Goal: Task Accomplishment & Management: Complete application form

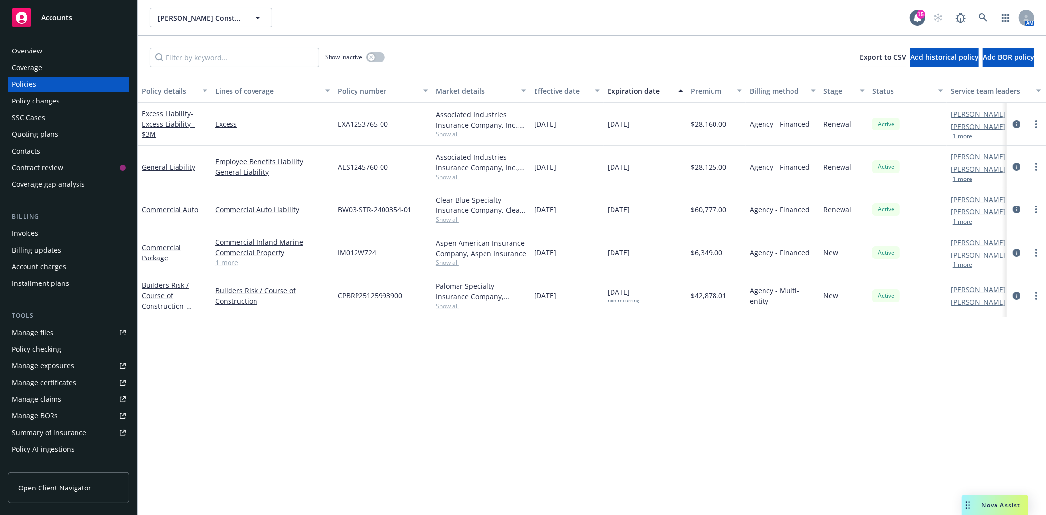
click at [355, 252] on span "IM012W724" at bounding box center [357, 252] width 38 height 10
copy span "IM012W724"
click at [66, 104] on div "Policy changes" at bounding box center [69, 101] width 114 height 16
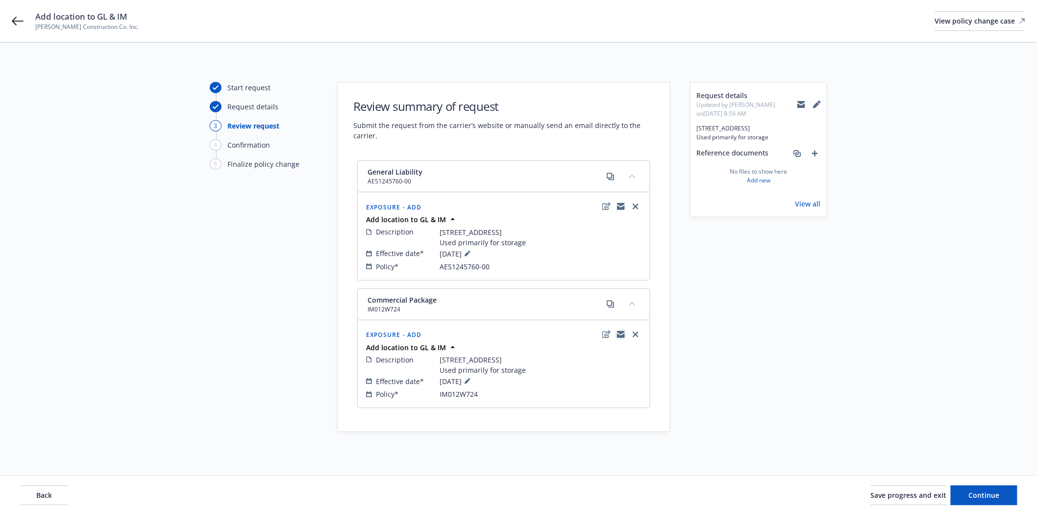
click at [620, 332] on icon "copyLogging" at bounding box center [621, 332] width 8 height 3
click at [881, 497] on span "Save progress and exit" at bounding box center [909, 494] width 76 height 9
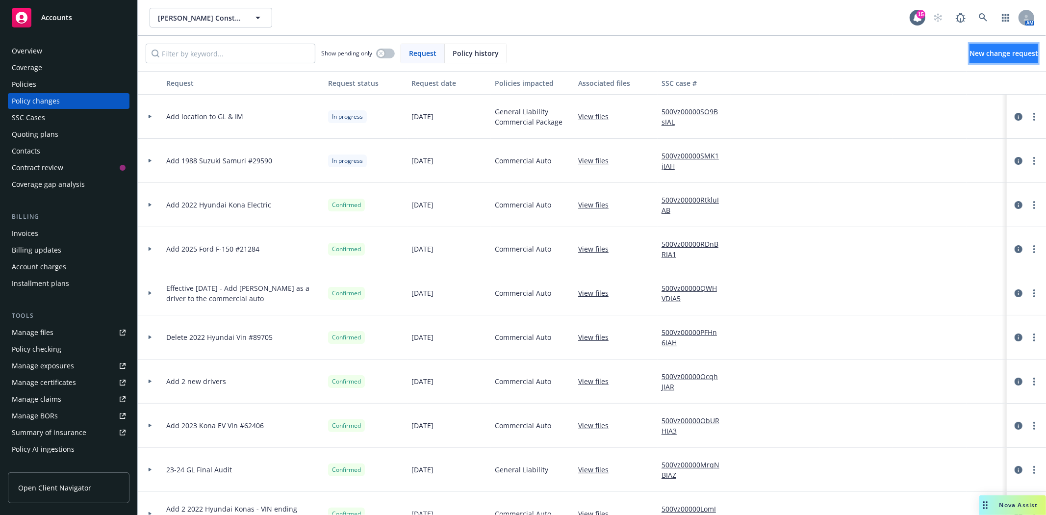
click at [991, 48] on link "New change request" at bounding box center [1003, 54] width 69 height 20
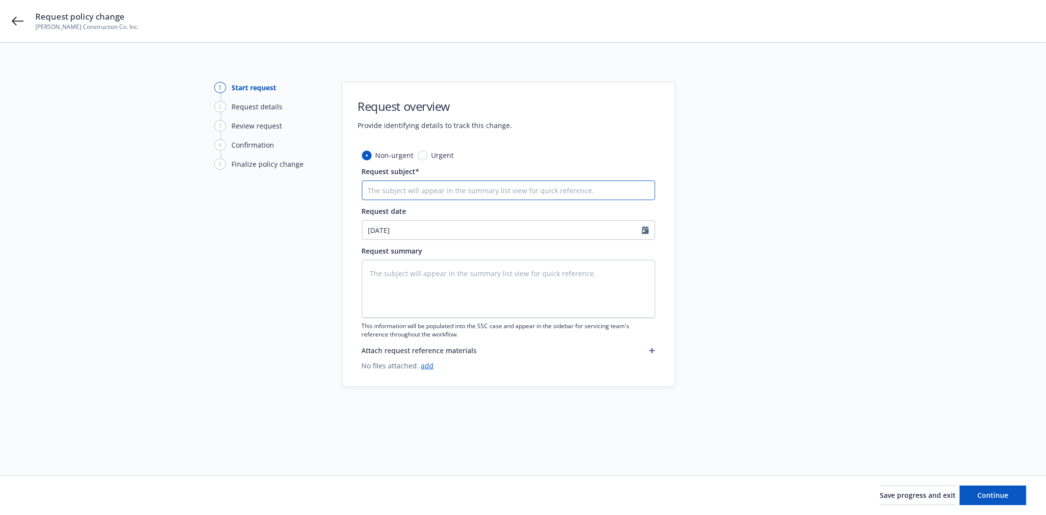
click at [416, 188] on input "Request subject*" at bounding box center [508, 190] width 293 height 20
click at [13, 26] on icon at bounding box center [18, 21] width 12 height 12
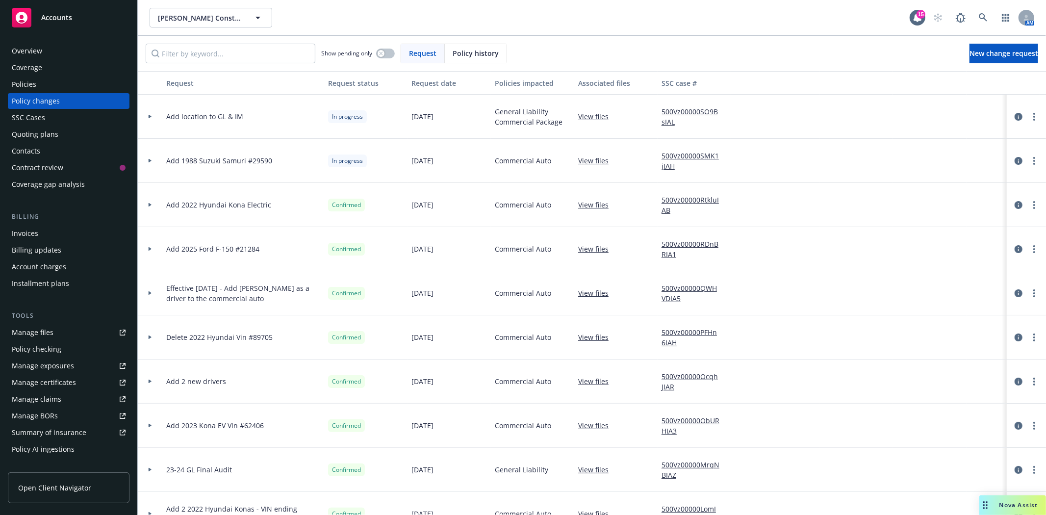
click at [146, 116] on div at bounding box center [150, 116] width 17 height 3
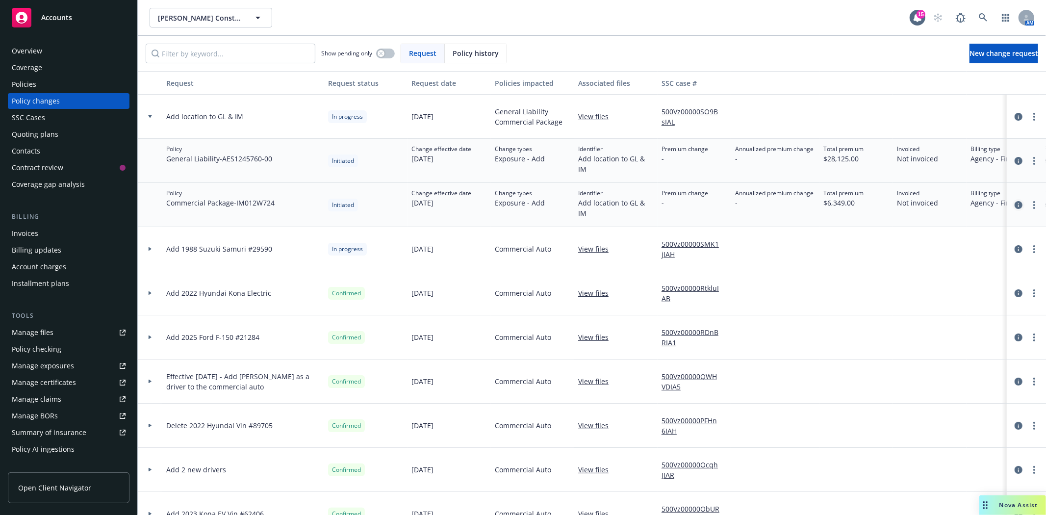
click at [1014, 205] on icon "circleInformation" at bounding box center [1018, 205] width 8 height 8
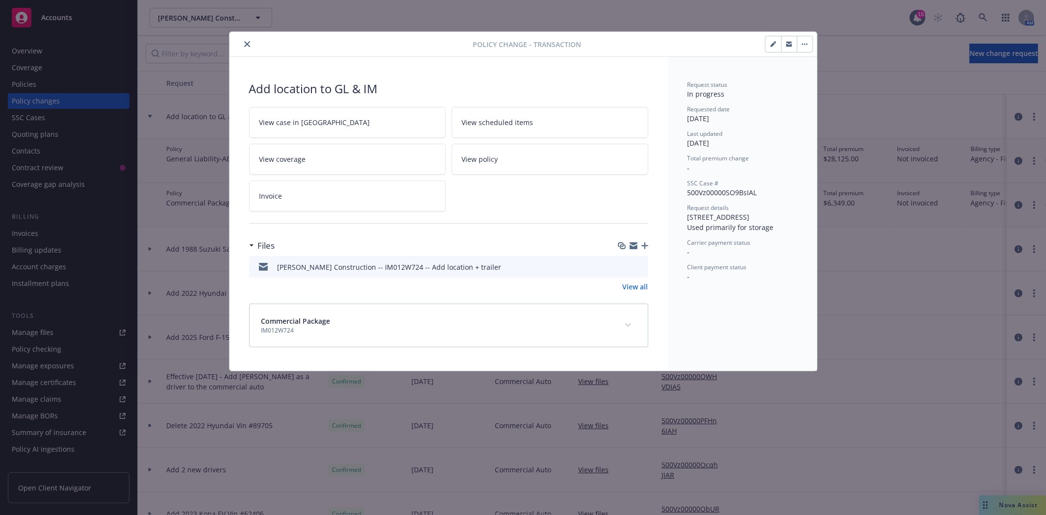
click at [775, 40] on button "button" at bounding box center [773, 44] width 16 height 16
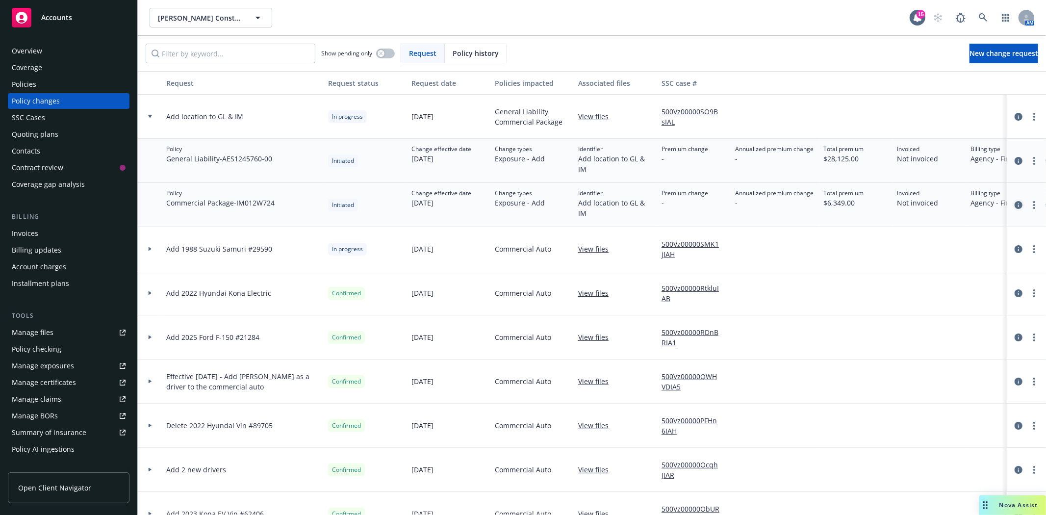
click at [1014, 206] on icon "circleInformation" at bounding box center [1018, 205] width 8 height 8
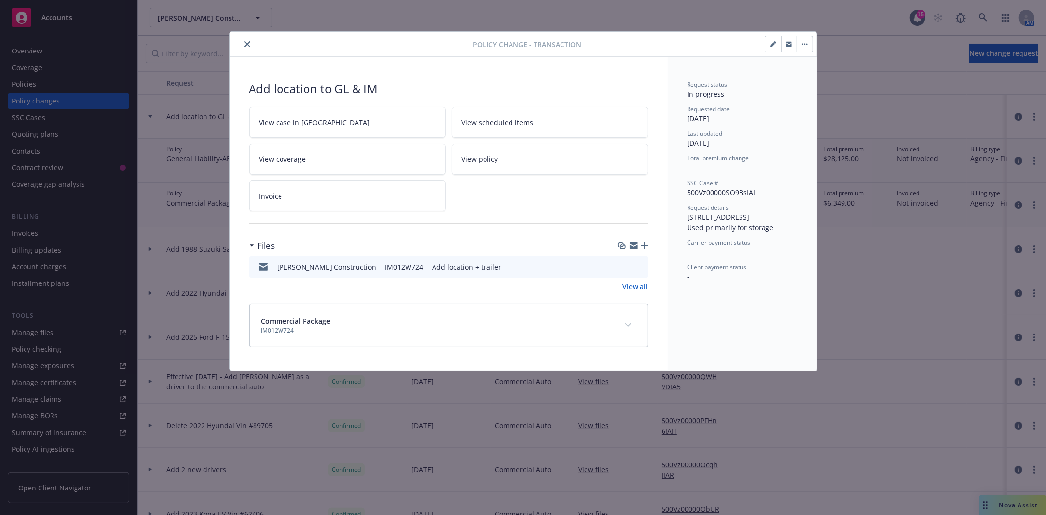
click at [771, 43] on icon "button" at bounding box center [773, 44] width 6 height 6
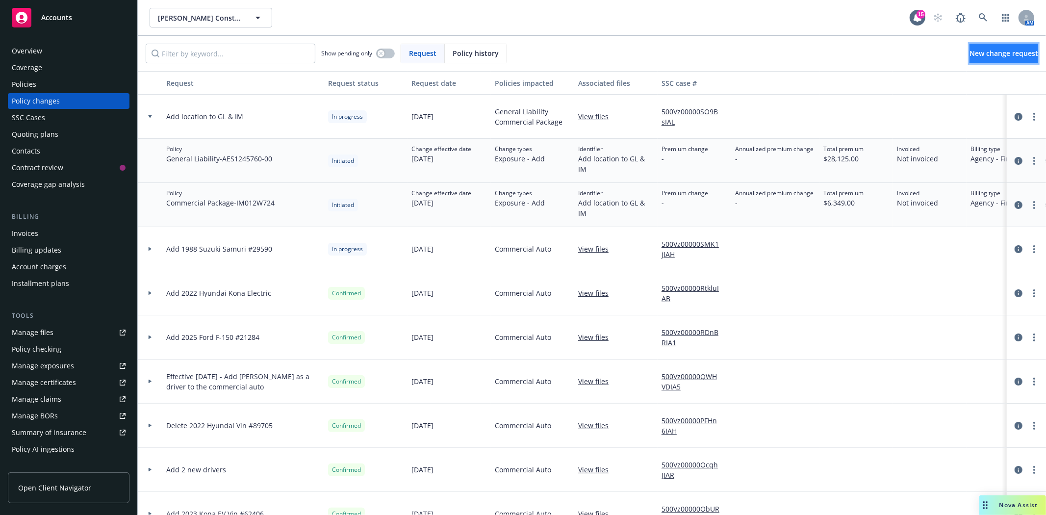
click at [984, 55] on span "New change request" at bounding box center [1003, 53] width 69 height 9
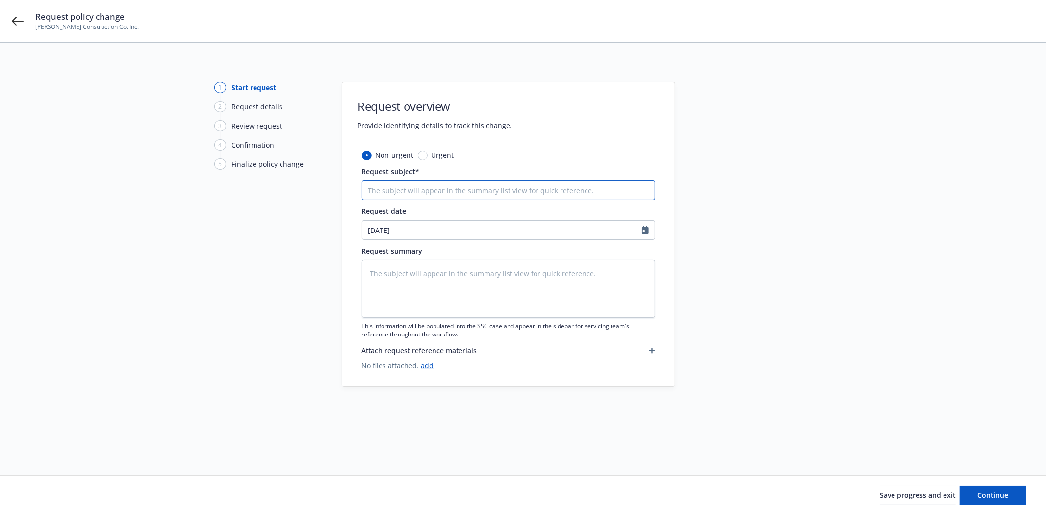
click at [458, 194] on input "Request subject*" at bounding box center [508, 190] width 293 height 20
type textarea "x"
type input "A"
type textarea "x"
type input "Ad"
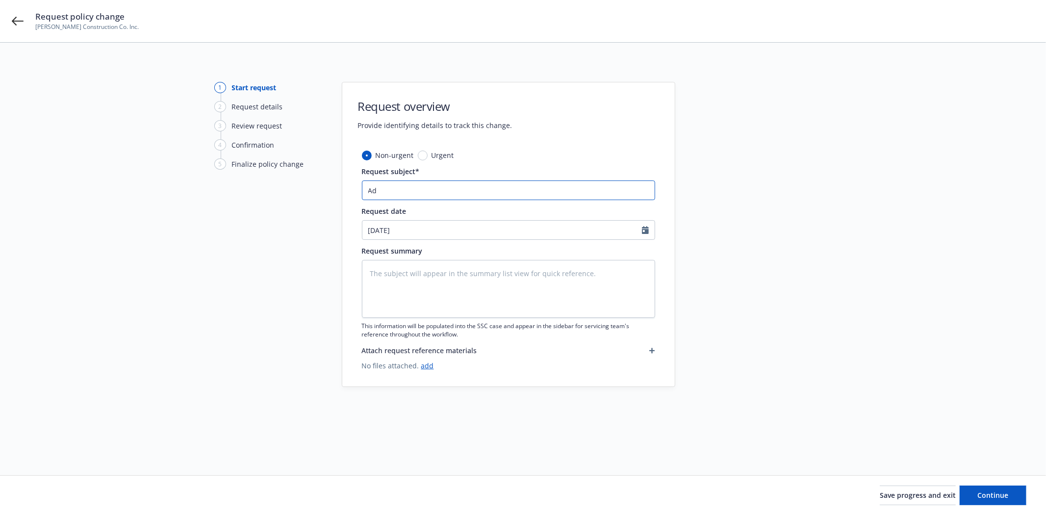
type textarea "x"
type input "Add"
type textarea "x"
type input "Add"
type textarea "x"
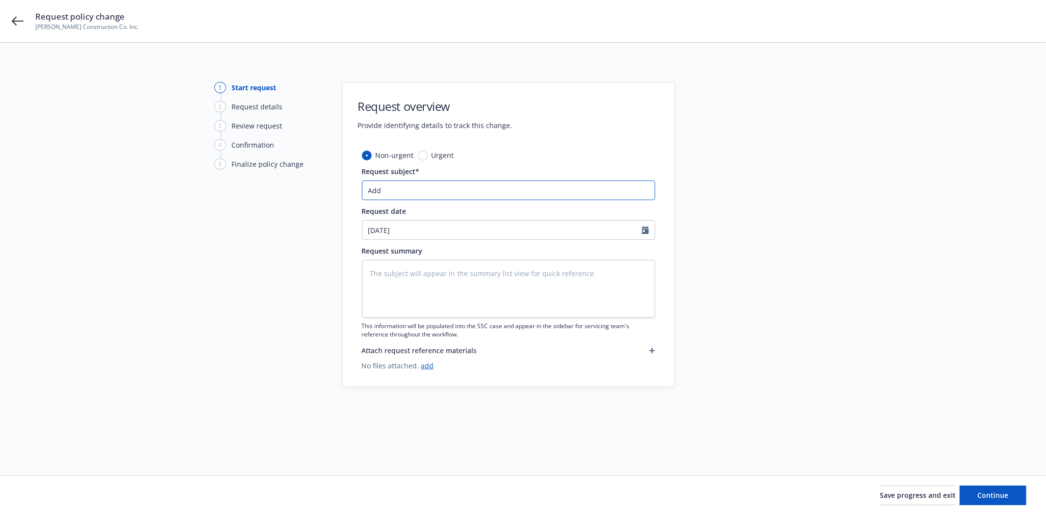
type input "Add t"
type textarea "x"
type input "Add tr"
type textarea "x"
type input "Add tra"
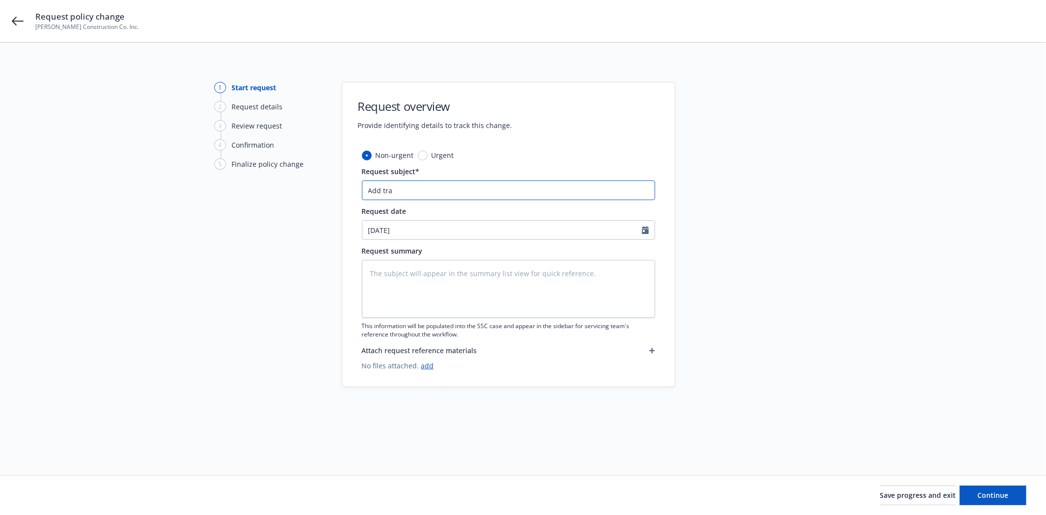
type textarea "x"
type input "Add trai"
type textarea "x"
type input "Add trail"
type textarea "x"
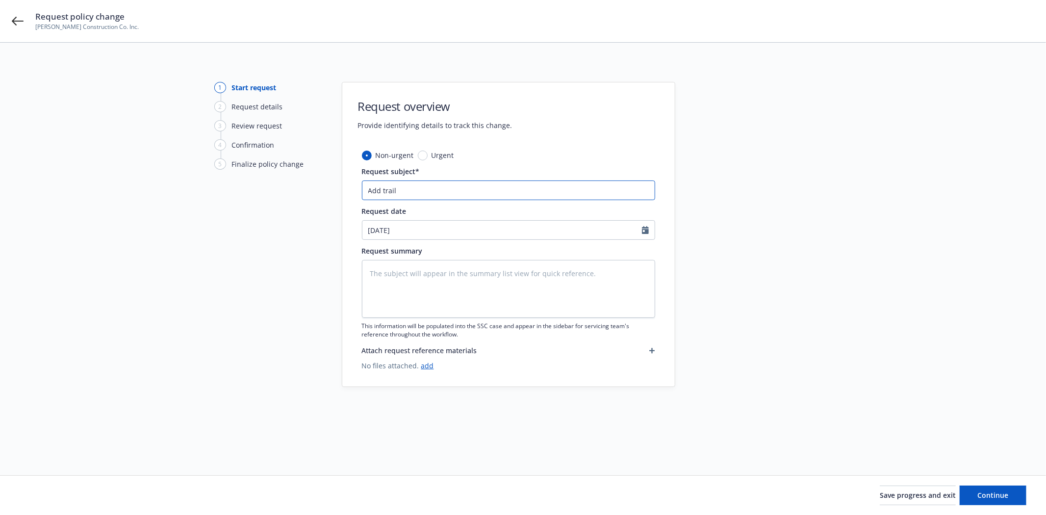
type input "Add traile"
type textarea "x"
type input "Add trailer"
type textarea "x"
type input "Add trailer"
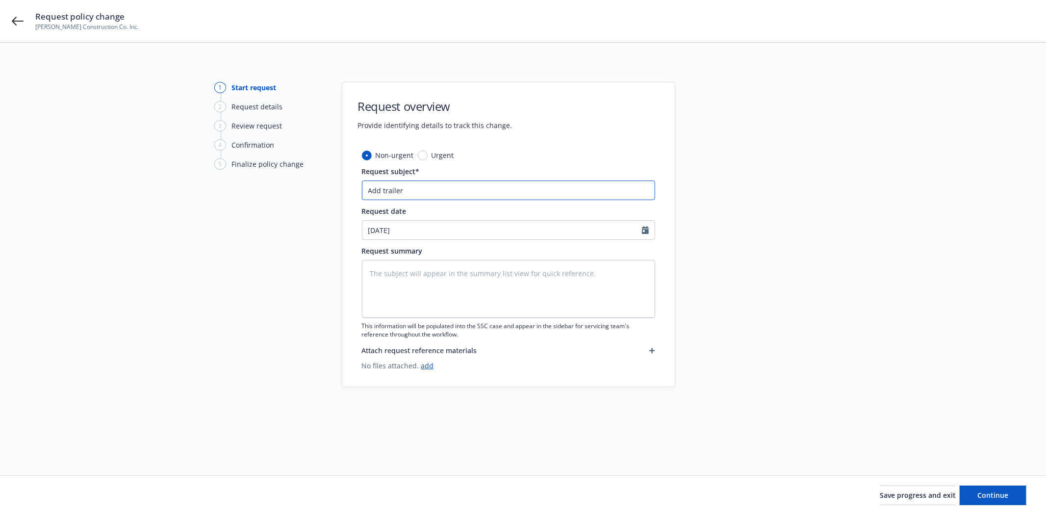
type textarea "x"
type input "Add trailer t"
type textarea "x"
type input "Add trailer to"
type textarea "x"
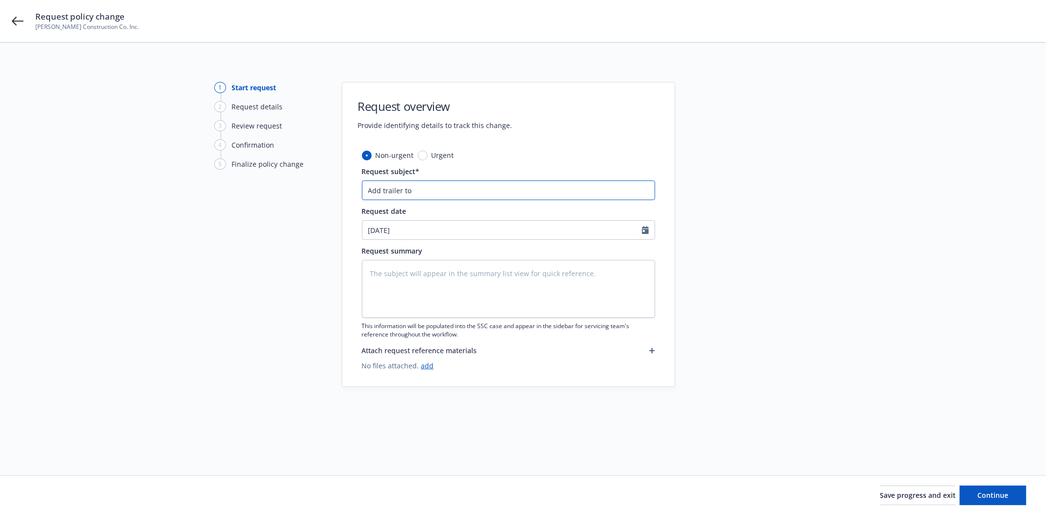
type input "Add trailer to"
type textarea "x"
type input "Add trailer to I"
type textarea "x"
type input "Add trailer to IM"
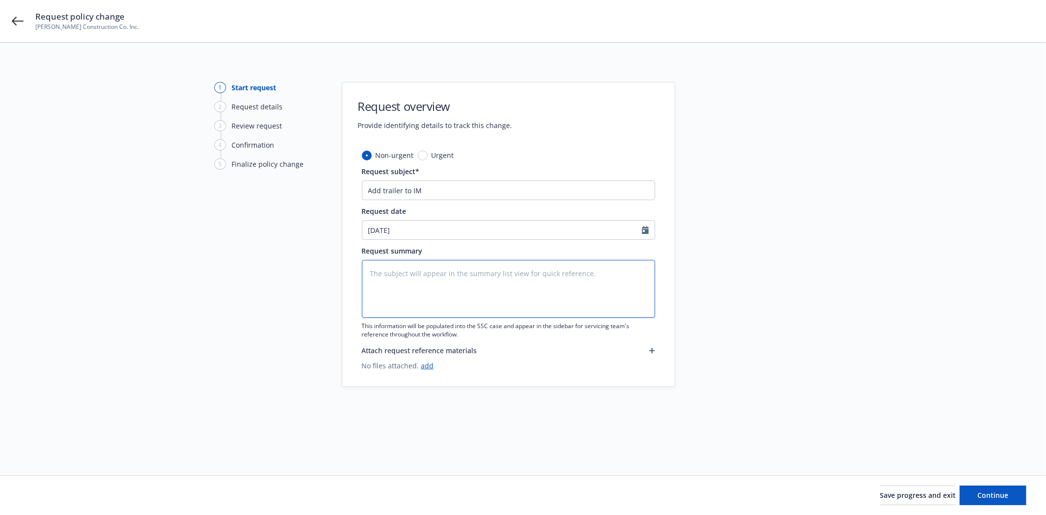
click at [420, 276] on textarea at bounding box center [508, 289] width 293 height 58
paste textarea "2021 Airstream 19’ Security Trailer VIN: [US_VEHICLE_IDENTIFICATION_NUMBER] Thi…"
type textarea "x"
type textarea "2021 Airstream 19’ Security Trailer VIN: [US_VEHICLE_IDENTIFICATION_NUMBER] Thi…"
click at [469, 296] on textarea "2021 Airstream 19’ Security Trailer VIN: [US_VEHICLE_IDENTIFICATION_NUMBER] Thi…" at bounding box center [508, 289] width 293 height 58
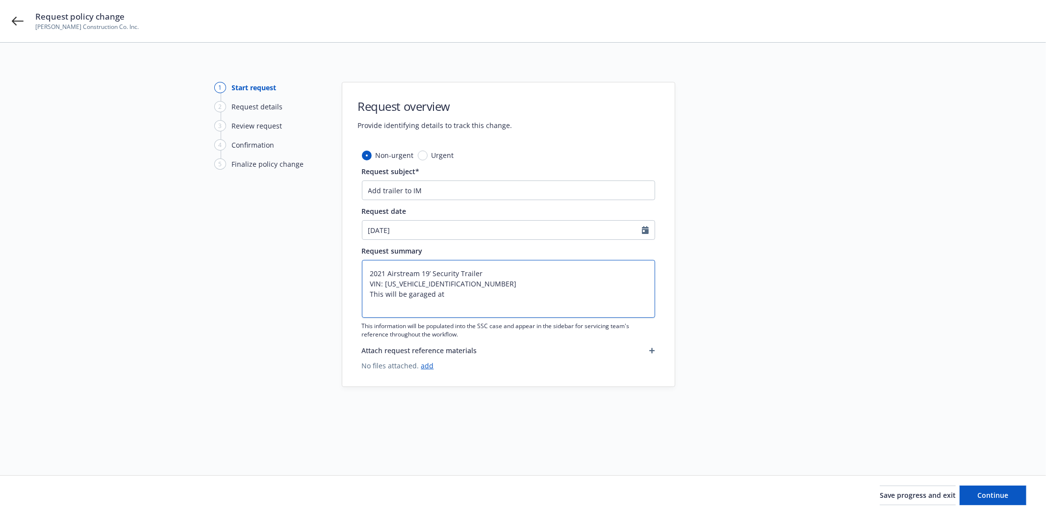
type textarea "x"
type textarea "2021 Airstream 19’ Security Trailer VIN: [US_VEHICLE_IDENTIFICATION_NUMBER] Thi…"
paste textarea "[STREET_ADDRESS]"
type textarea "x"
type textarea "2021 Airstream 19’ Security Trailer VIN: [US_VEHICLE_IDENTIFICATION_NUMBER] Thi…"
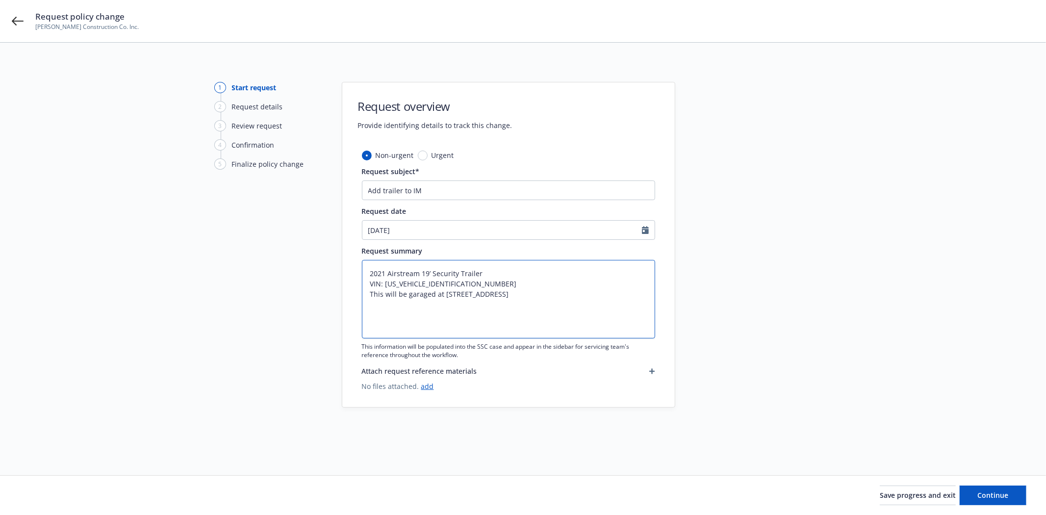
click at [528, 292] on textarea "2021 Airstream 19’ Security Trailer VIN: [US_VEHICLE_IDENTIFICATION_NUMBER] Thi…" at bounding box center [508, 299] width 293 height 78
type textarea "x"
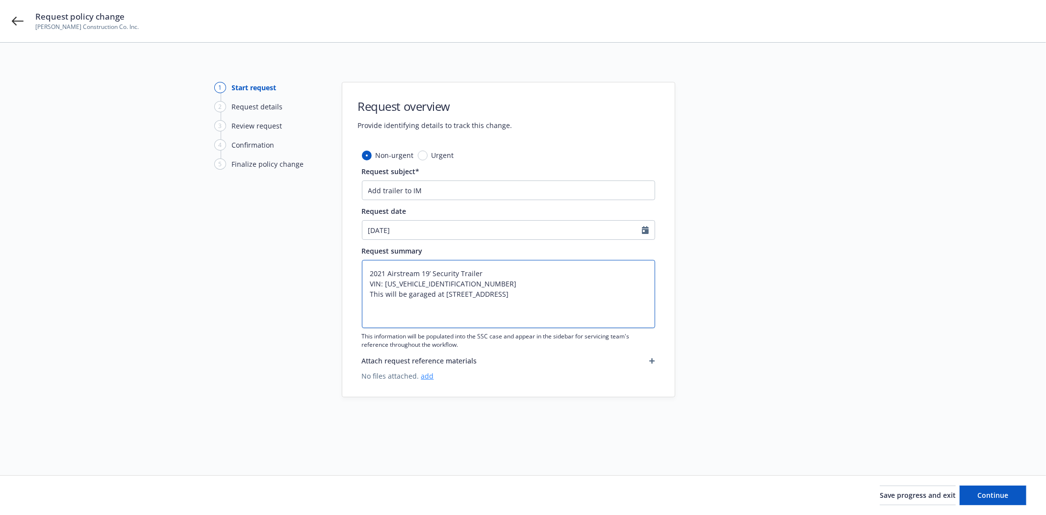
type textarea "2021 Airstream 19’ Security Trailer VIN: [US_VEHICLE_IDENTIFICATION_NUMBER] Thi…"
click at [426, 375] on link "add" at bounding box center [427, 375] width 13 height 9
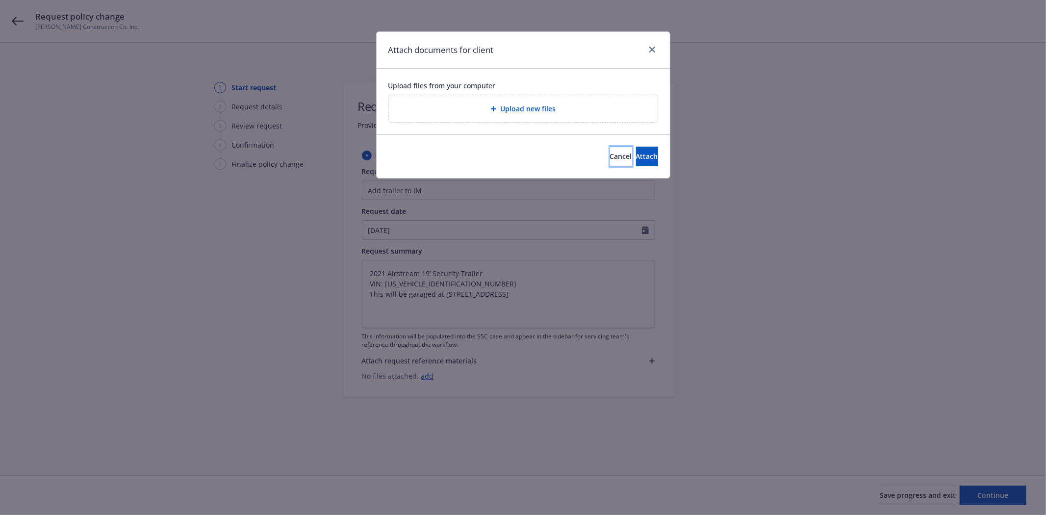
click at [610, 150] on button "Cancel" at bounding box center [621, 157] width 22 height 20
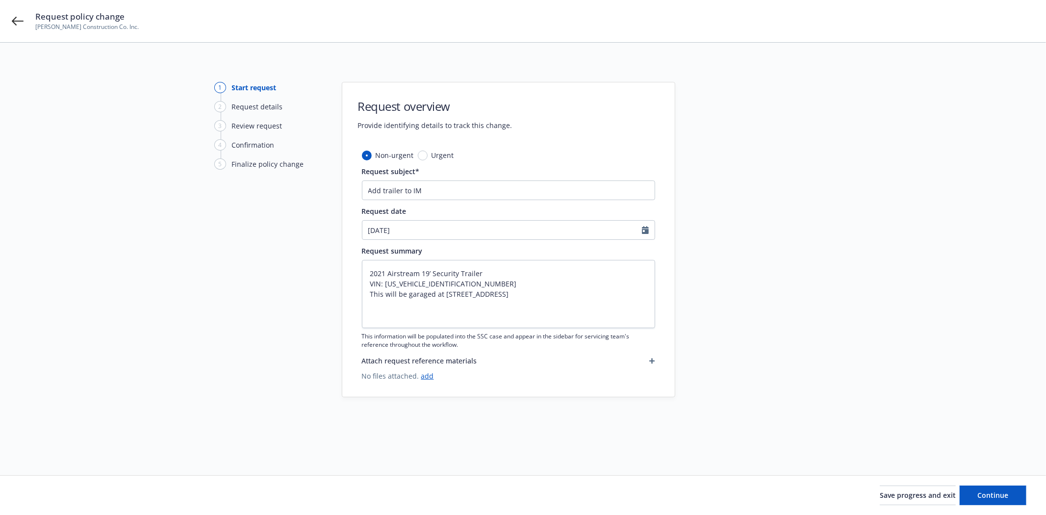
click at [652, 359] on icon "button" at bounding box center [652, 361] width 6 height 6
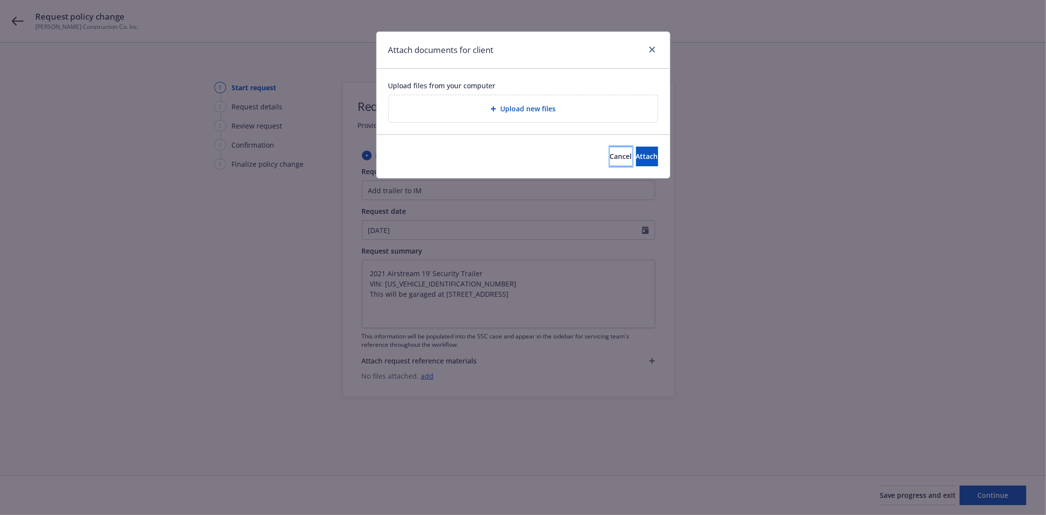
click at [610, 154] on button "Cancel" at bounding box center [621, 157] width 22 height 20
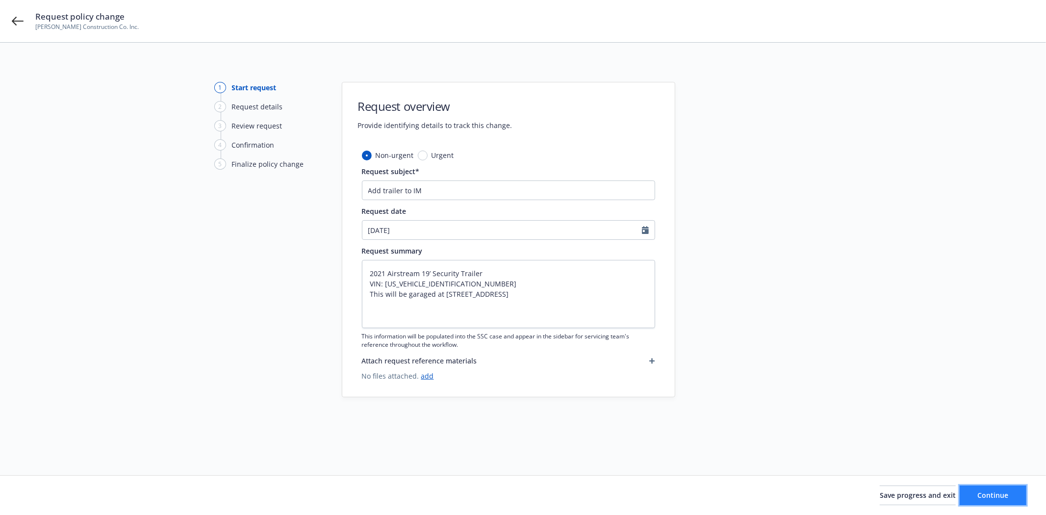
click at [988, 493] on span "Continue" at bounding box center [993, 494] width 31 height 9
type textarea "x"
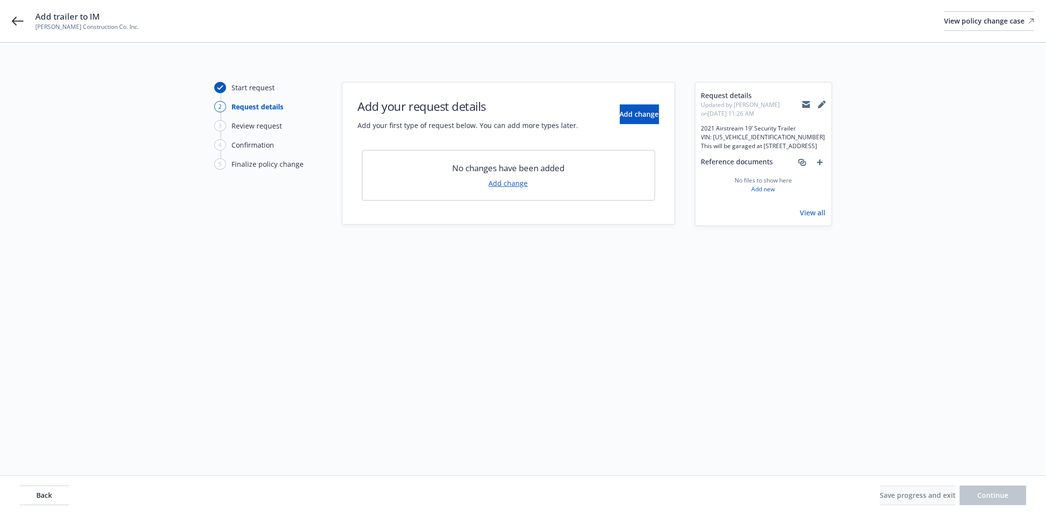
click at [503, 182] on link "Add change" at bounding box center [508, 183] width 39 height 10
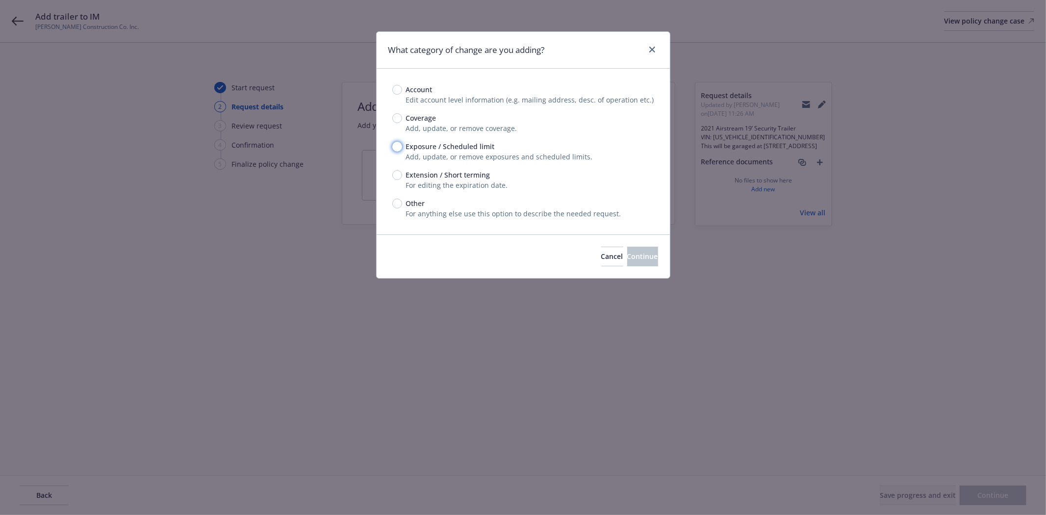
click at [399, 142] on input "Exposure / Scheduled limit" at bounding box center [397, 147] width 10 height 10
radio input "true"
click at [627, 256] on span "Continue" at bounding box center [642, 256] width 31 height 9
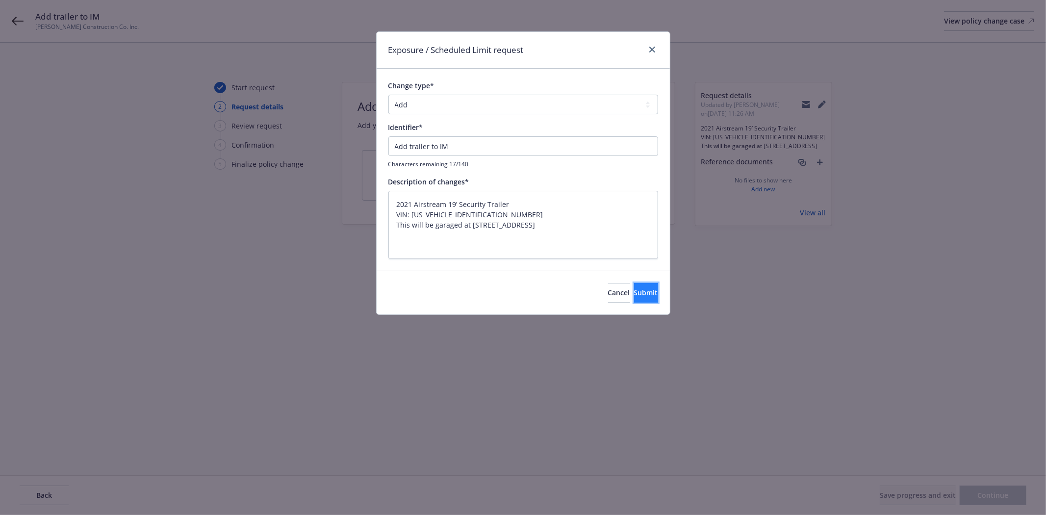
click at [634, 298] on button "Submit" at bounding box center [646, 293] width 24 height 20
type textarea "x"
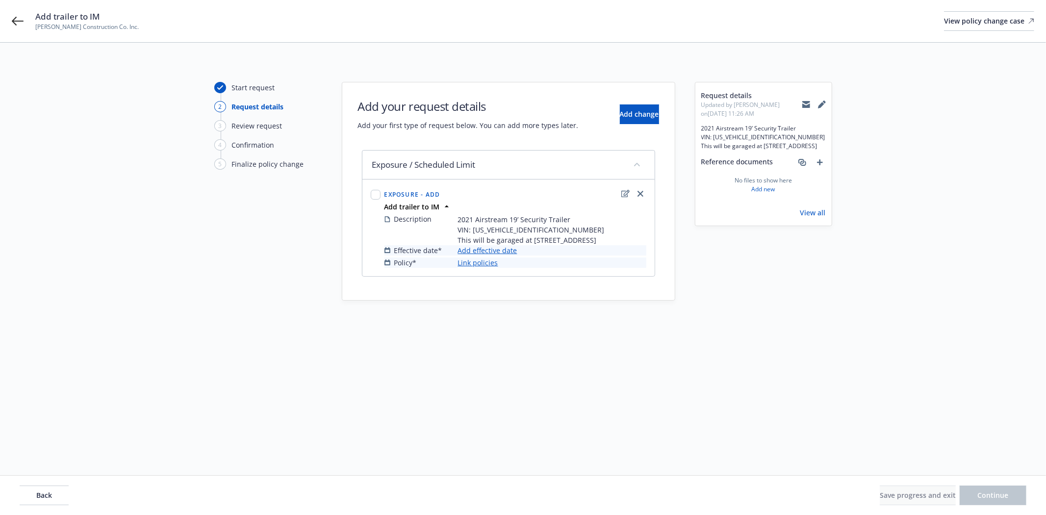
click at [487, 255] on link "Add effective date" at bounding box center [487, 250] width 59 height 10
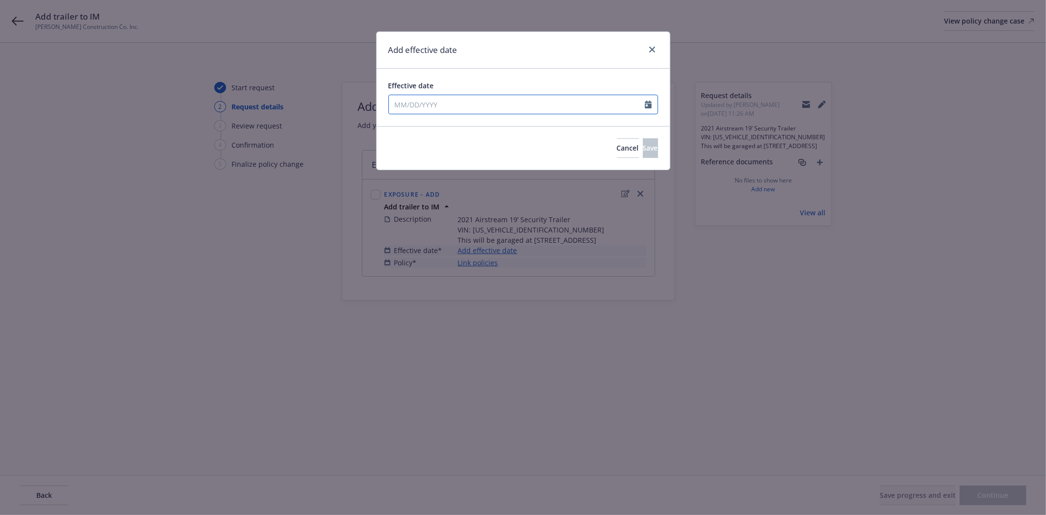
click at [499, 103] on input "Effective date" at bounding box center [517, 104] width 256 height 19
select select "9"
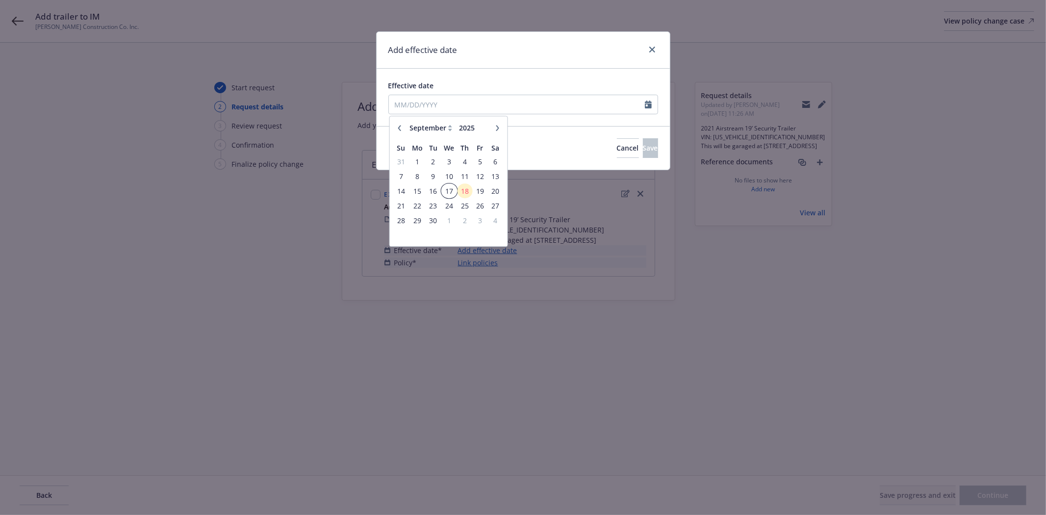
click at [449, 189] on span "17" at bounding box center [449, 191] width 14 height 12
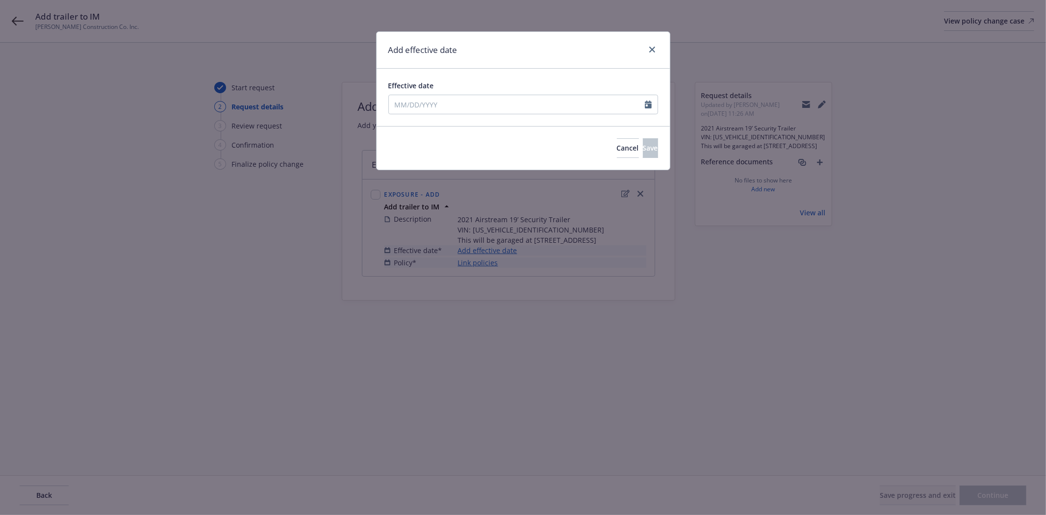
type input "[DATE]"
click at [655, 145] on button "Save" at bounding box center [650, 148] width 15 height 20
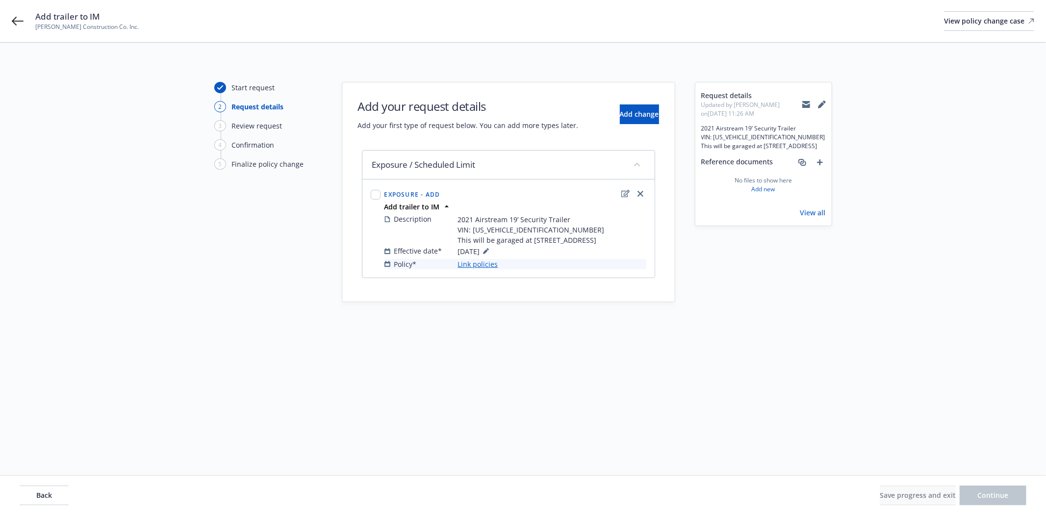
click at [483, 269] on link "Link policies" at bounding box center [478, 264] width 40 height 10
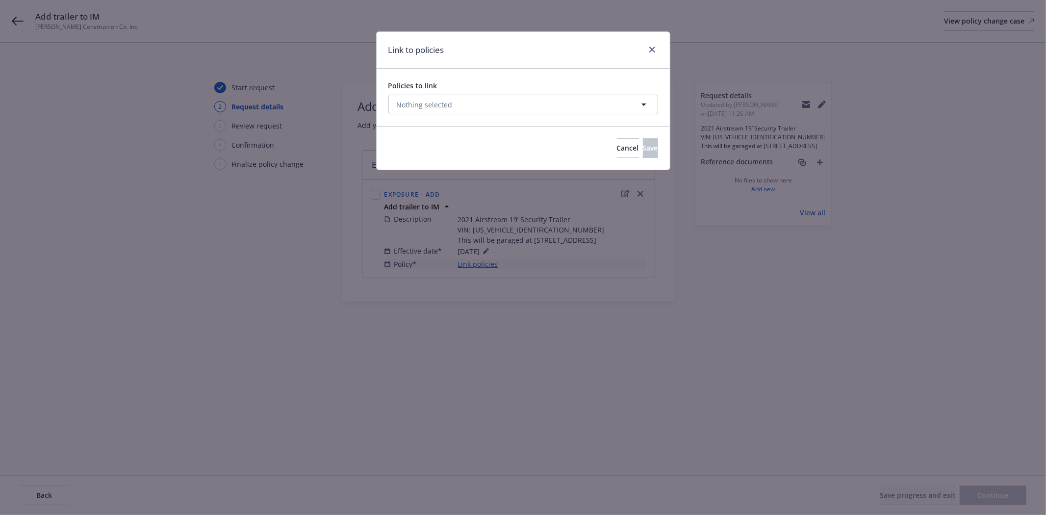
click at [476, 93] on div "Policies to link Nothing selected" at bounding box center [523, 97] width 270 height 34
click at [473, 106] on button "Nothing selected" at bounding box center [523, 105] width 270 height 20
select select "ACTIVE"
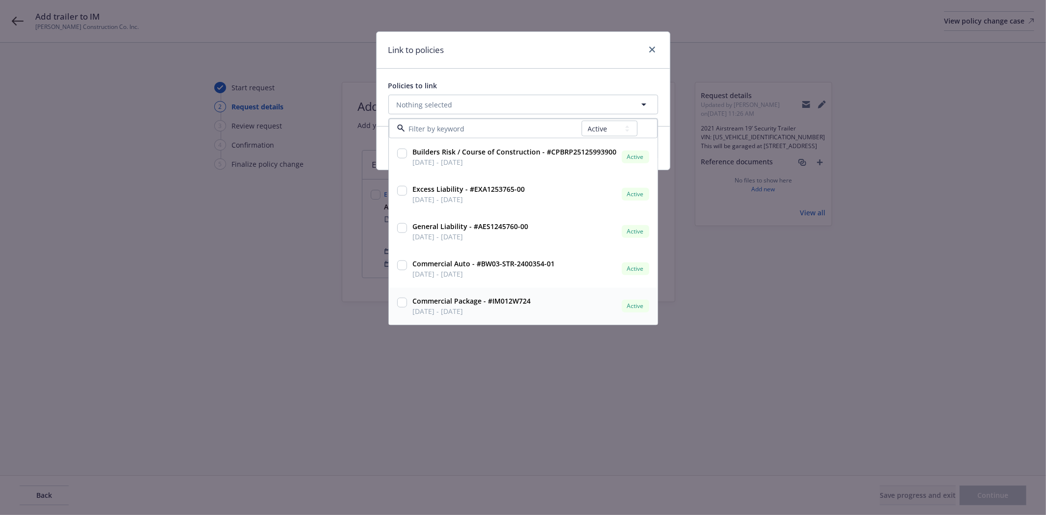
click at [401, 303] on input "checkbox" at bounding box center [402, 303] width 10 height 10
checkbox input "true"
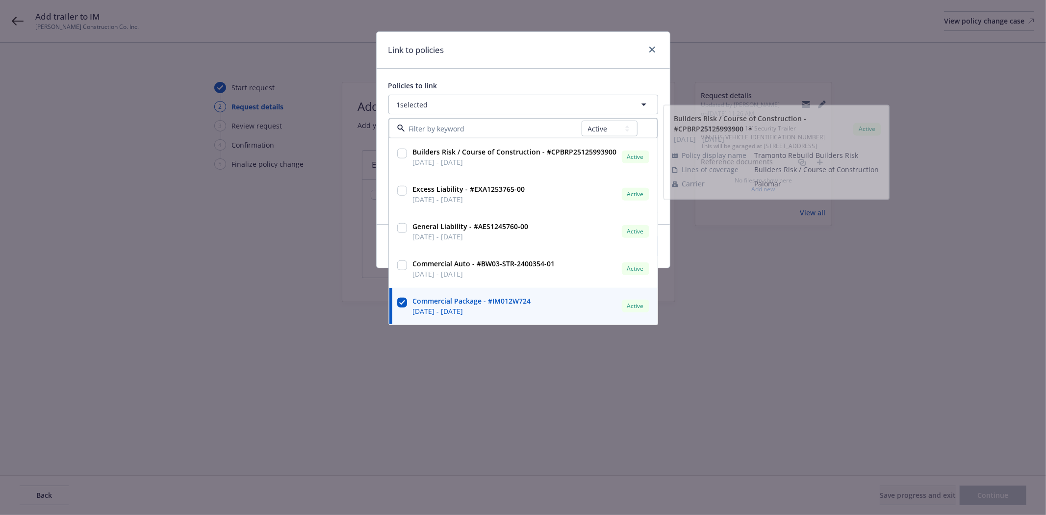
click at [568, 75] on div "Policies to link 1 selected All Active Upcoming Expired Cancelled Builders Risk…" at bounding box center [523, 146] width 293 height 155
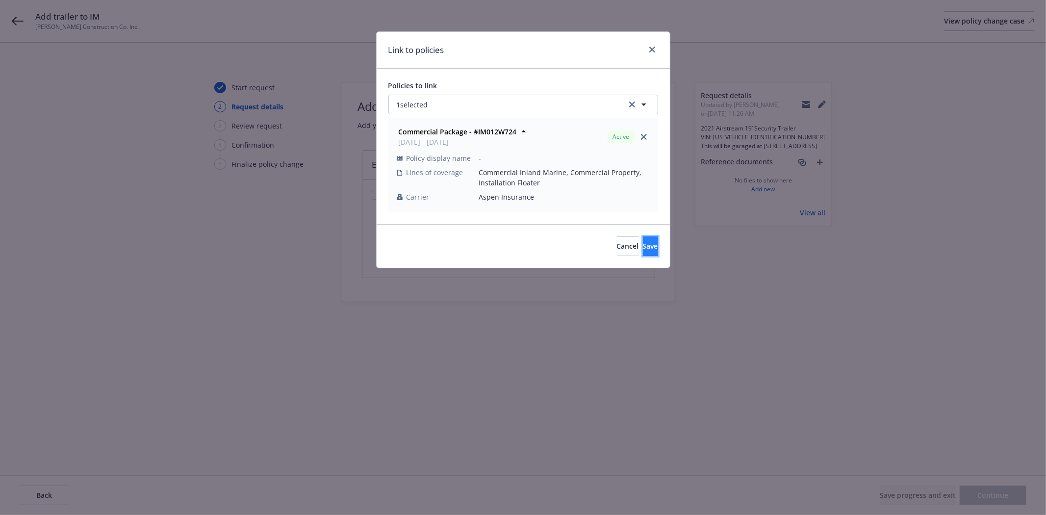
click at [643, 241] on span "Save" at bounding box center [650, 245] width 15 height 9
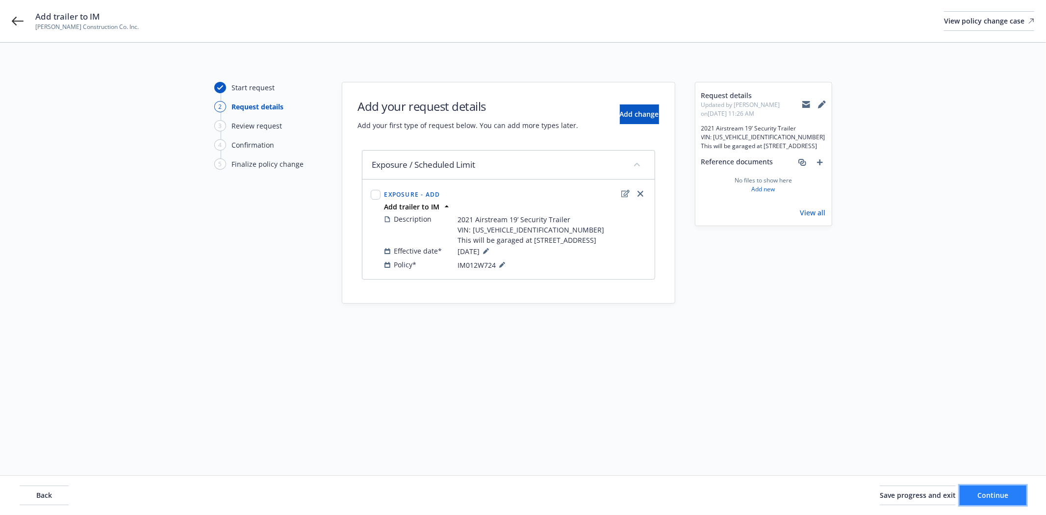
click at [978, 491] on span "Continue" at bounding box center [993, 494] width 31 height 9
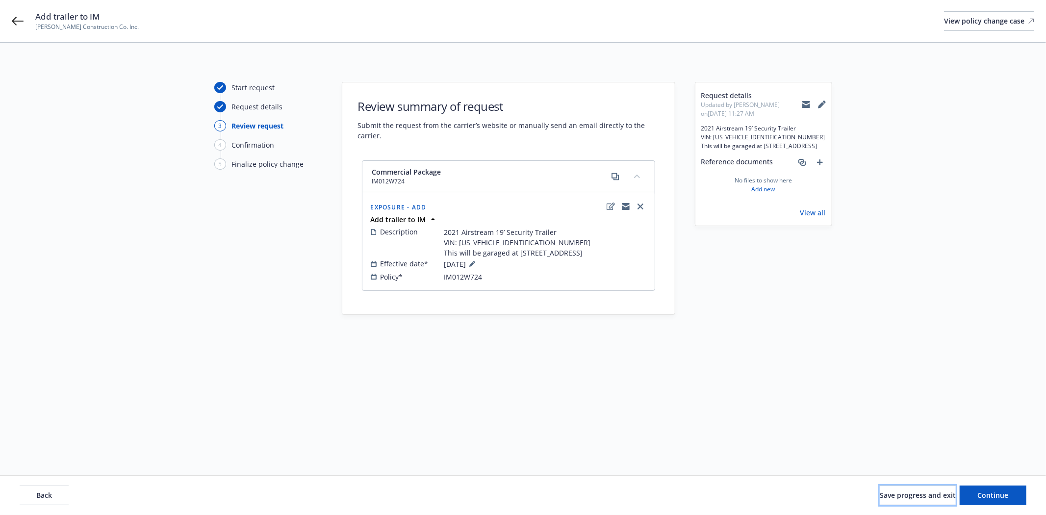
click at [898, 493] on span "Save progress and exit" at bounding box center [918, 494] width 76 height 9
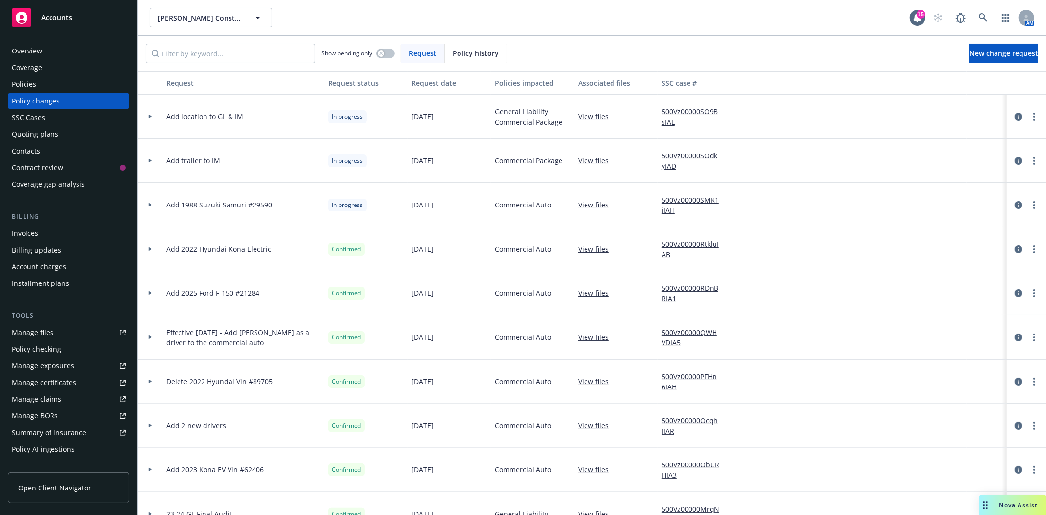
click at [59, 11] on div "Accounts" at bounding box center [69, 18] width 114 height 20
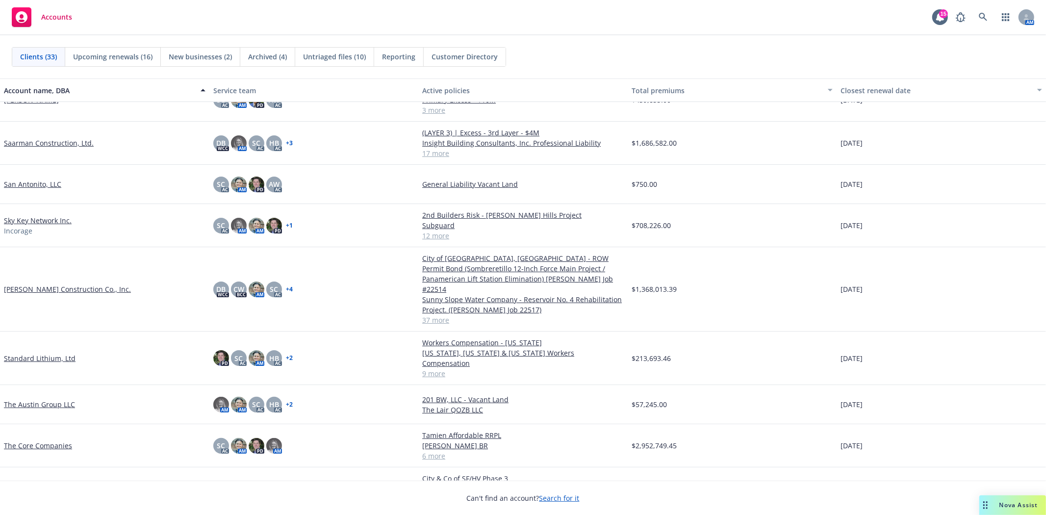
scroll to position [871, 0]
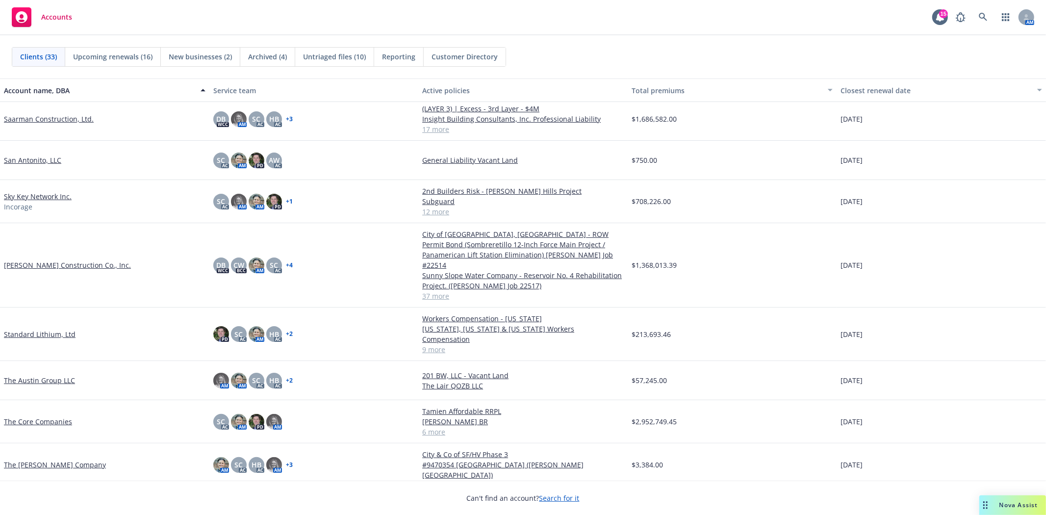
click at [38, 375] on link "The Austin Group LLC" at bounding box center [39, 380] width 71 height 10
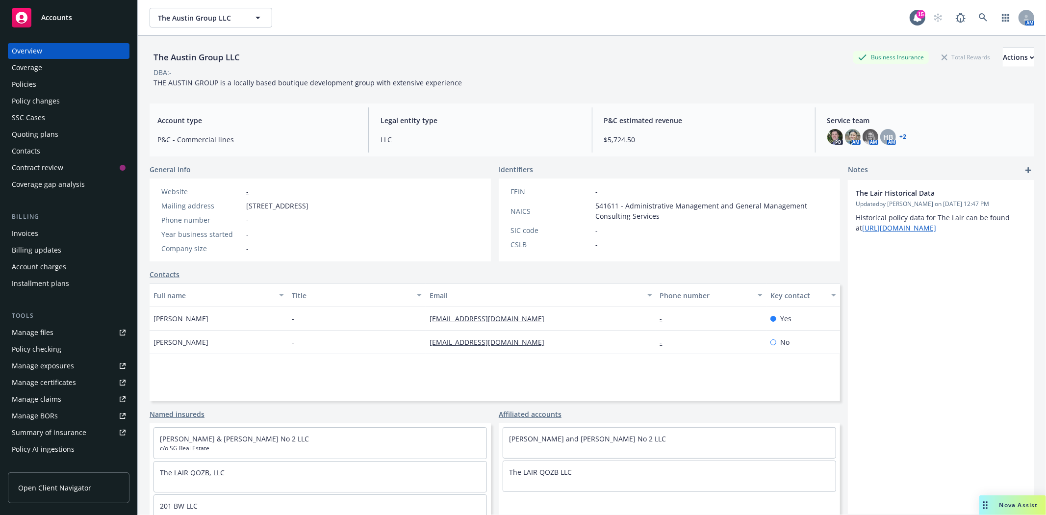
click at [31, 84] on div "Policies" at bounding box center [24, 84] width 25 height 16
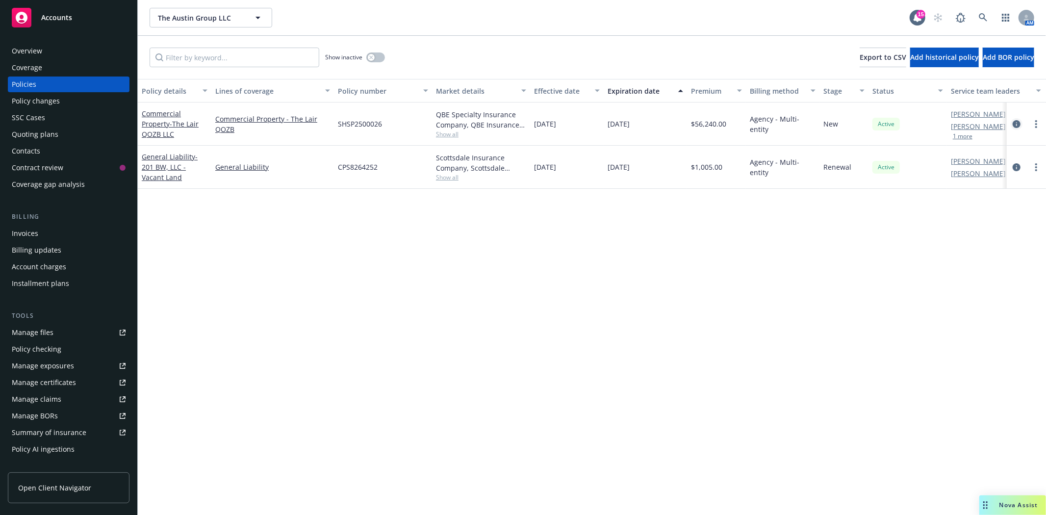
click at [1017, 123] on icon "circleInformation" at bounding box center [1016, 124] width 8 height 8
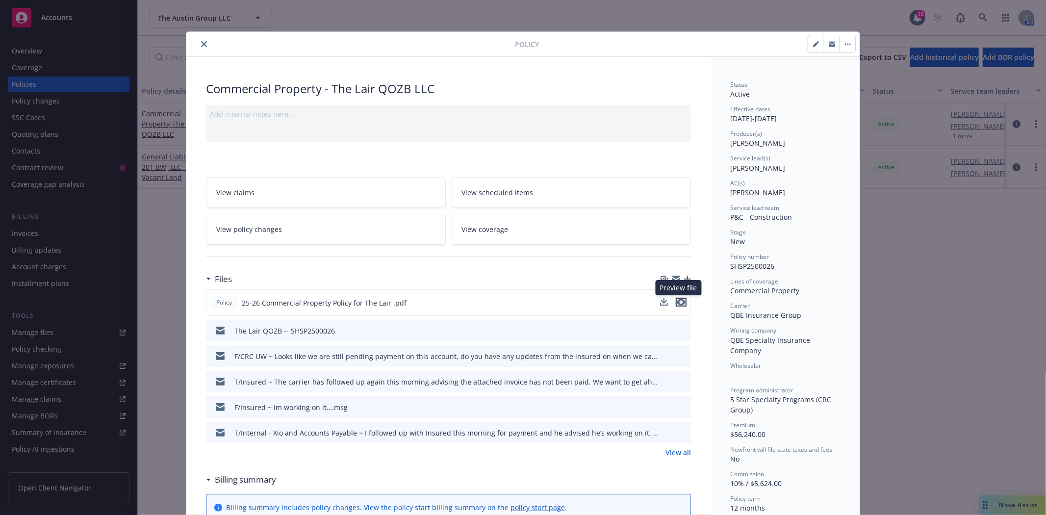
click at [677, 304] on icon "preview file" at bounding box center [681, 302] width 9 height 7
click at [201, 45] on icon "close" at bounding box center [204, 44] width 6 height 6
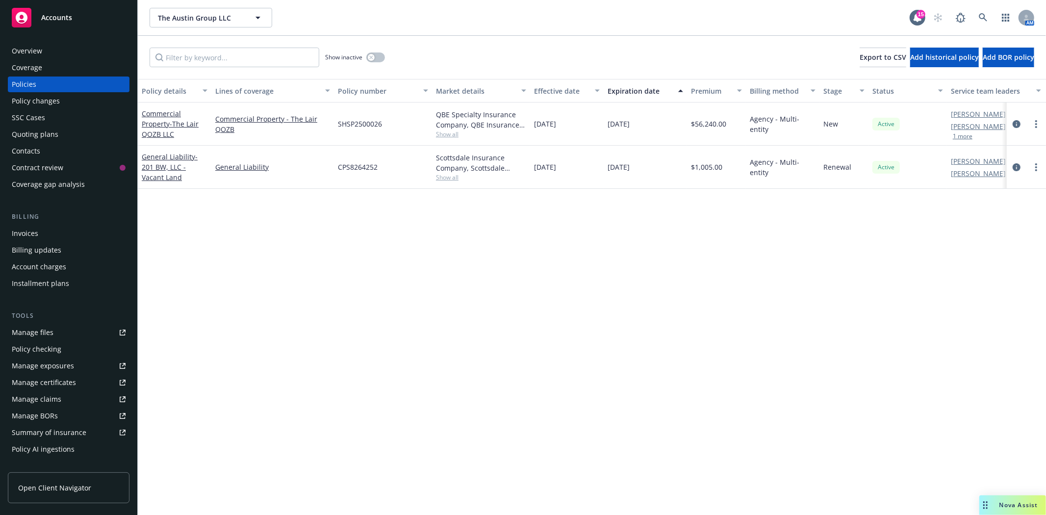
click at [76, 10] on div "Accounts" at bounding box center [69, 18] width 114 height 20
